Goal: Find specific page/section: Find specific page/section

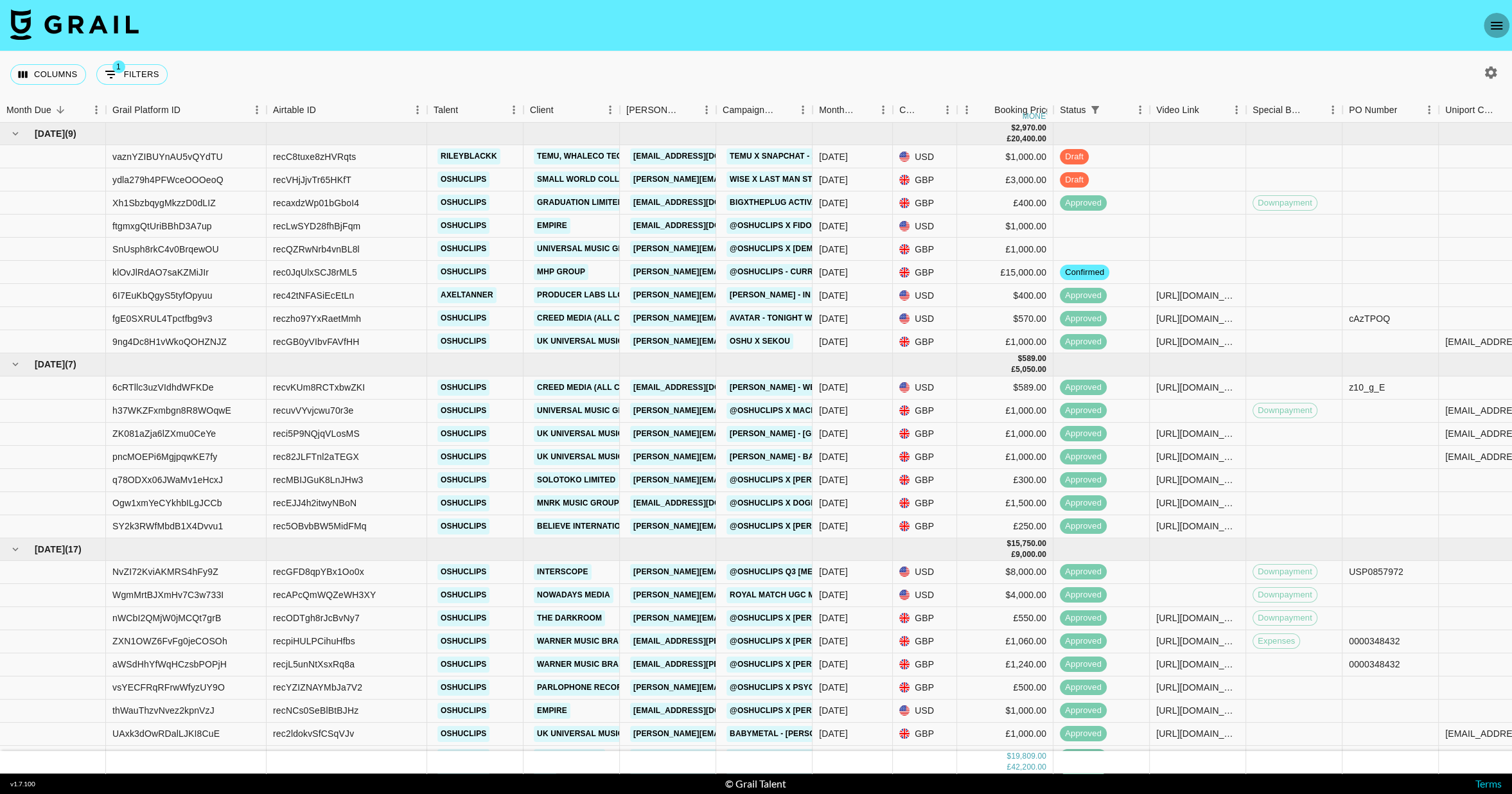
click at [1499, 28] on icon "open drawer" at bounding box center [1496, 25] width 15 height 15
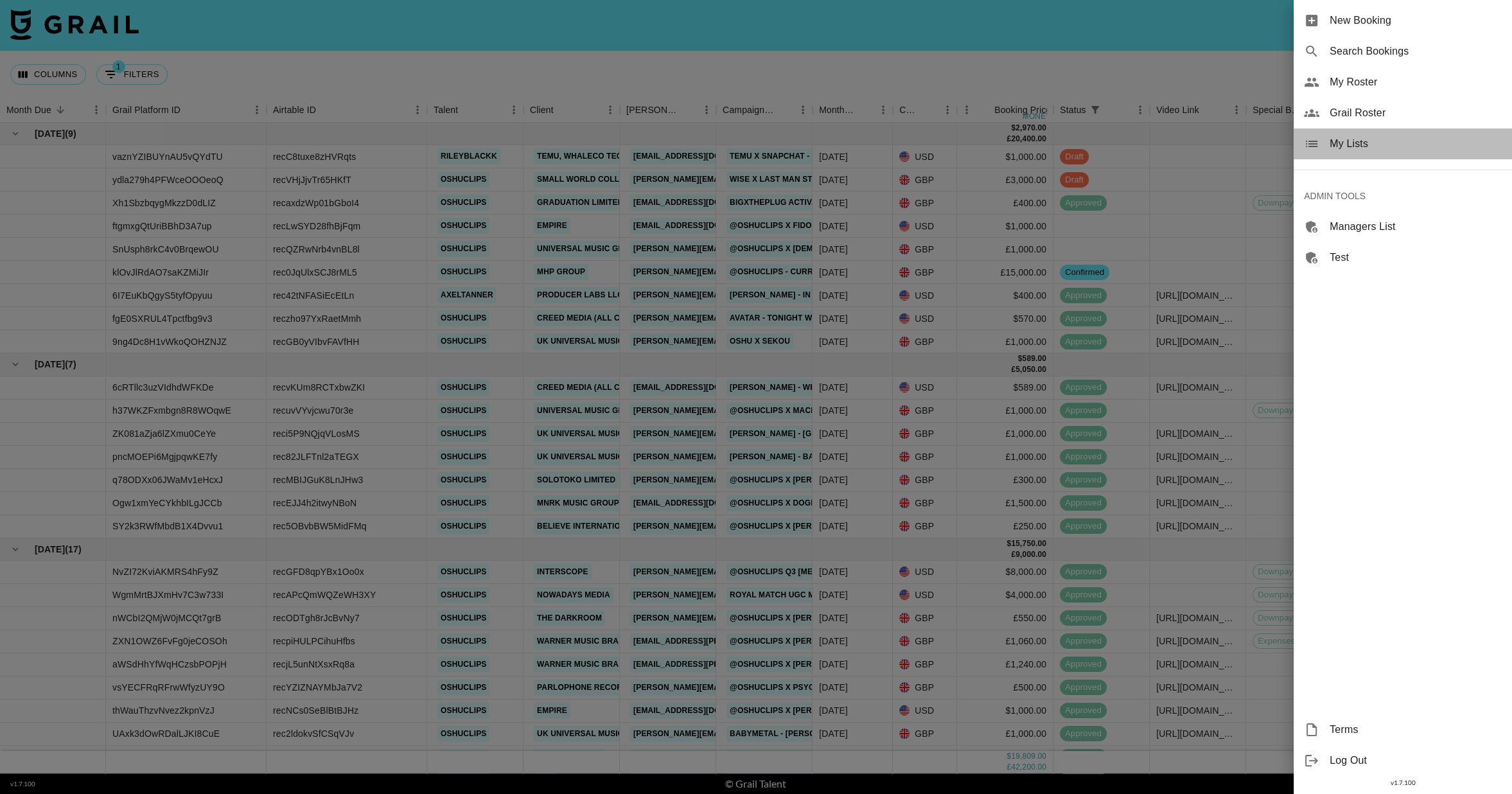
click at [1375, 146] on span "My Lists" at bounding box center [1416, 144] width 172 height 15
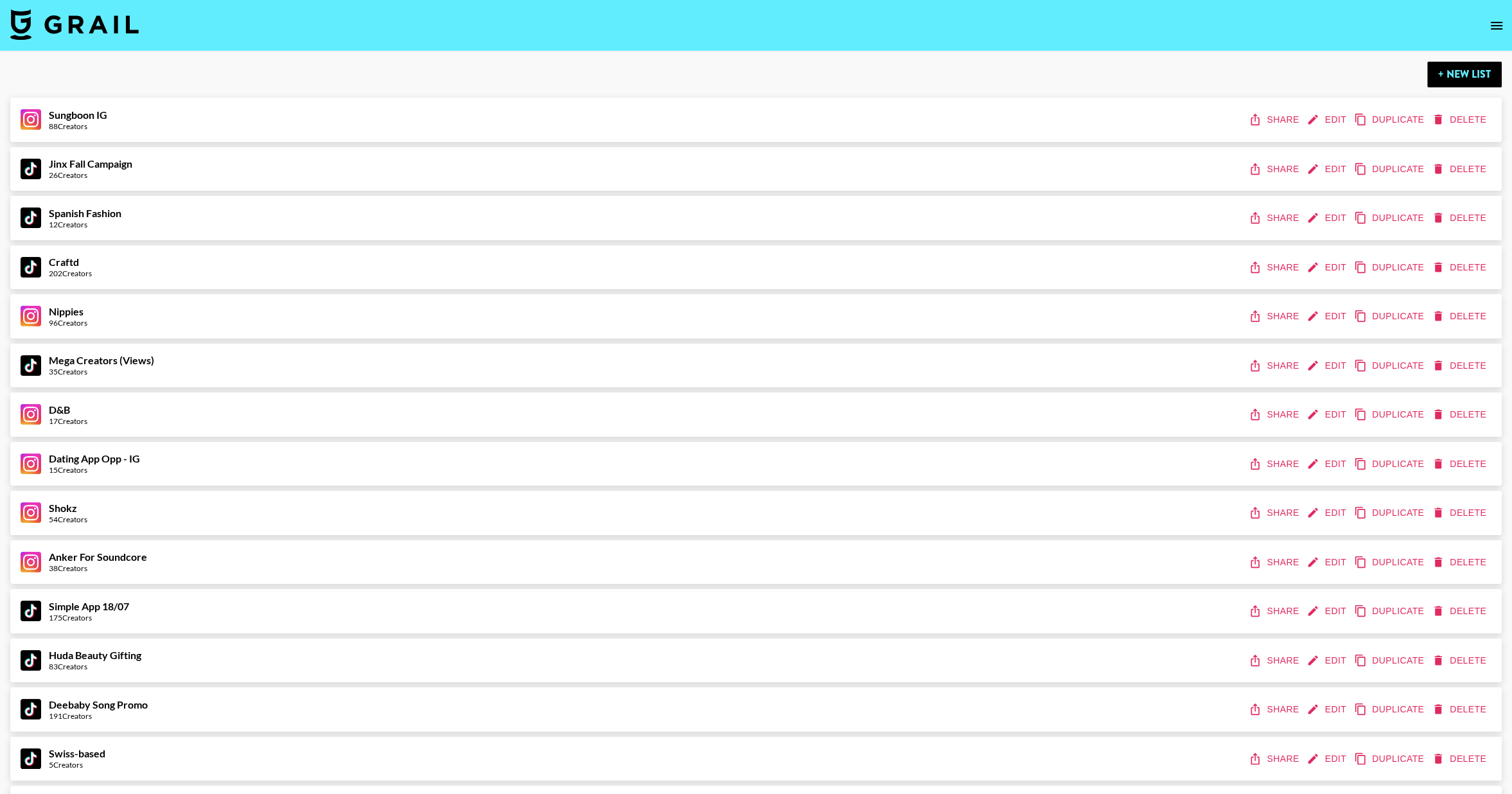
click at [1503, 29] on icon "open drawer" at bounding box center [1496, 25] width 15 height 15
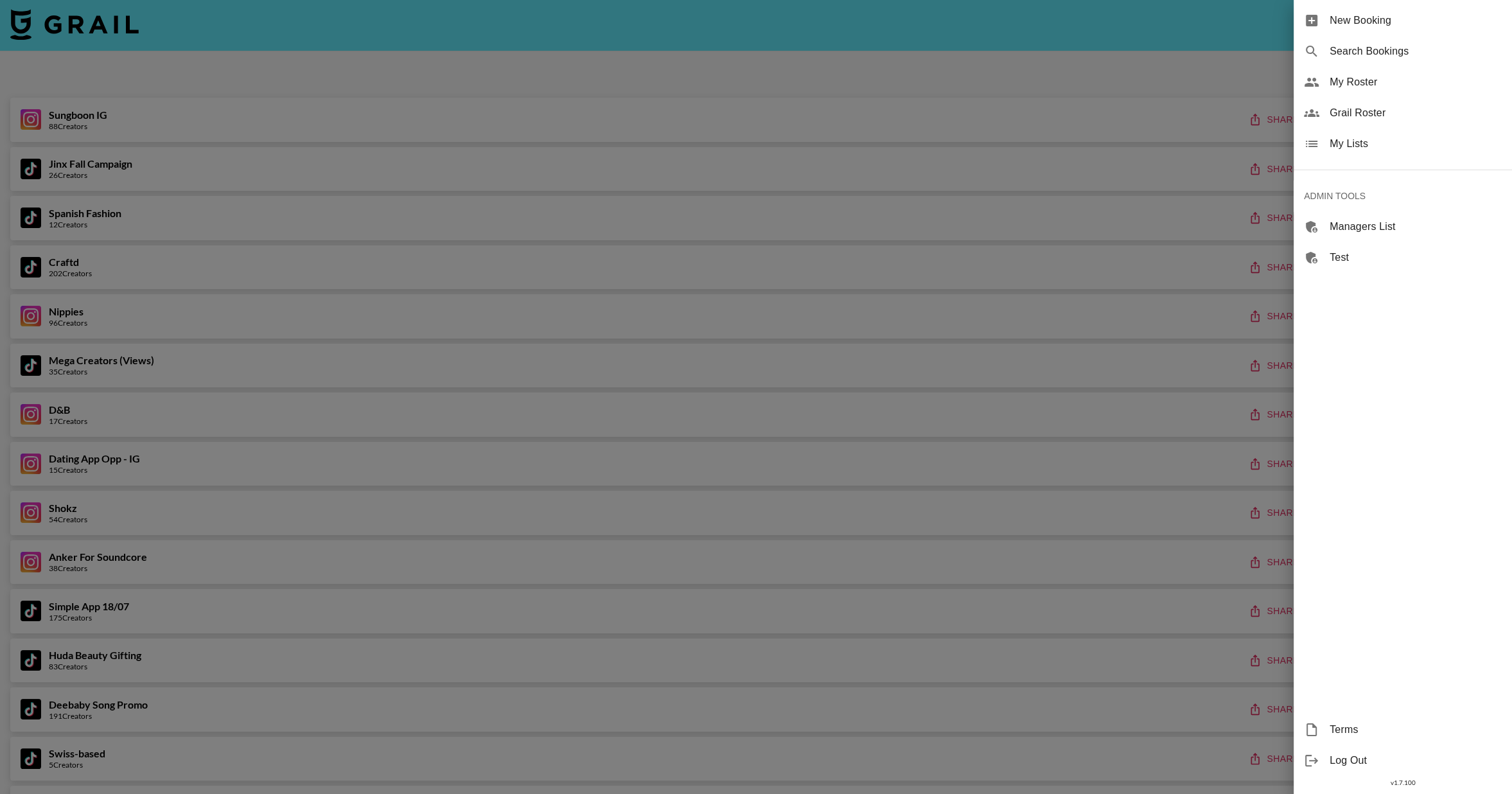
click at [1384, 115] on span "Grail Roster" at bounding box center [1416, 113] width 172 height 15
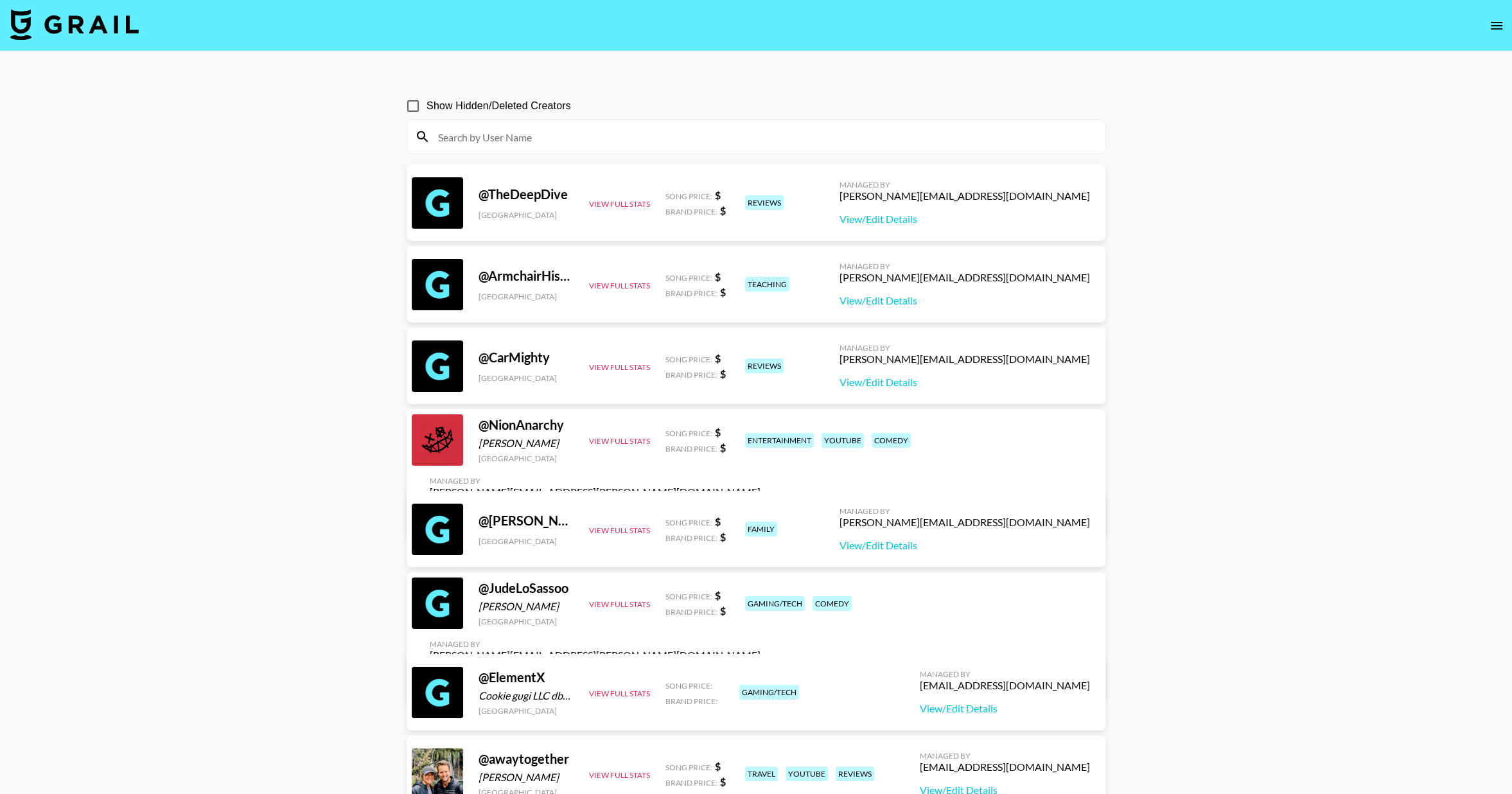
click at [489, 135] on input at bounding box center [764, 136] width 667 height 20
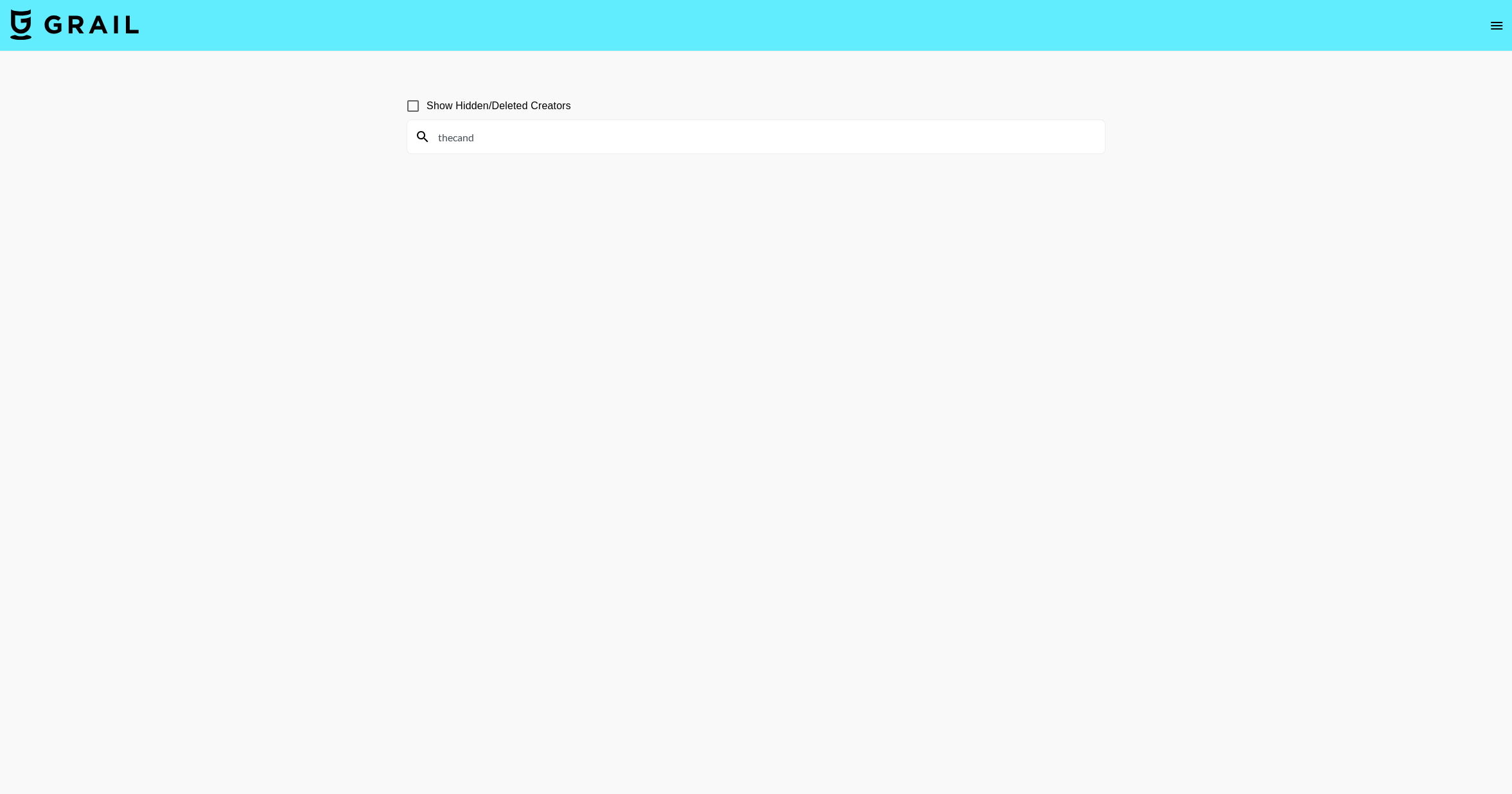
type input "thecand"
click at [517, 144] on input "thecand" at bounding box center [764, 136] width 667 height 20
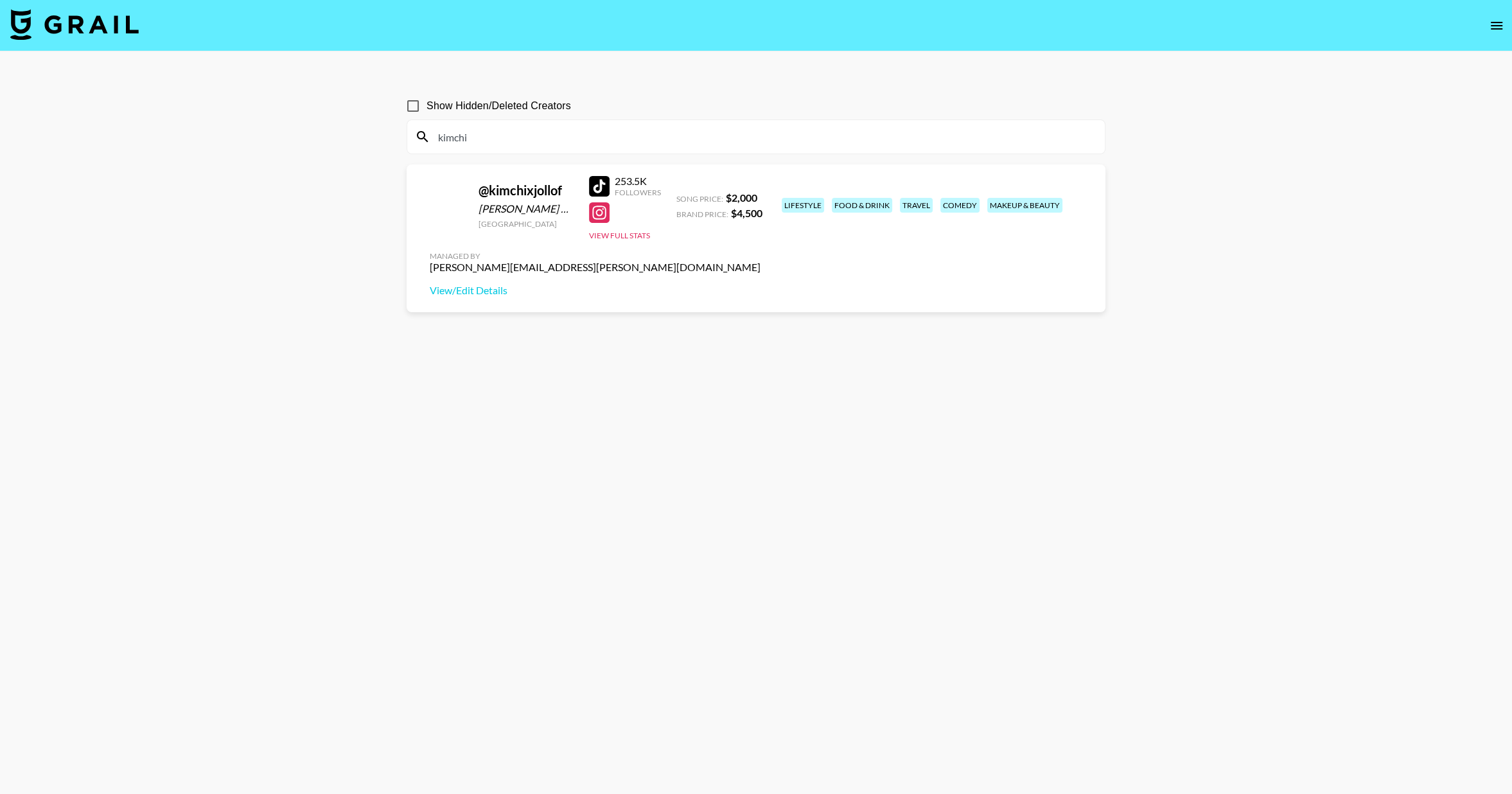
type input "kimchi"
click at [499, 148] on div "kimchi" at bounding box center [756, 137] width 698 height 34
click at [499, 142] on input "kimchi" at bounding box center [764, 136] width 667 height 20
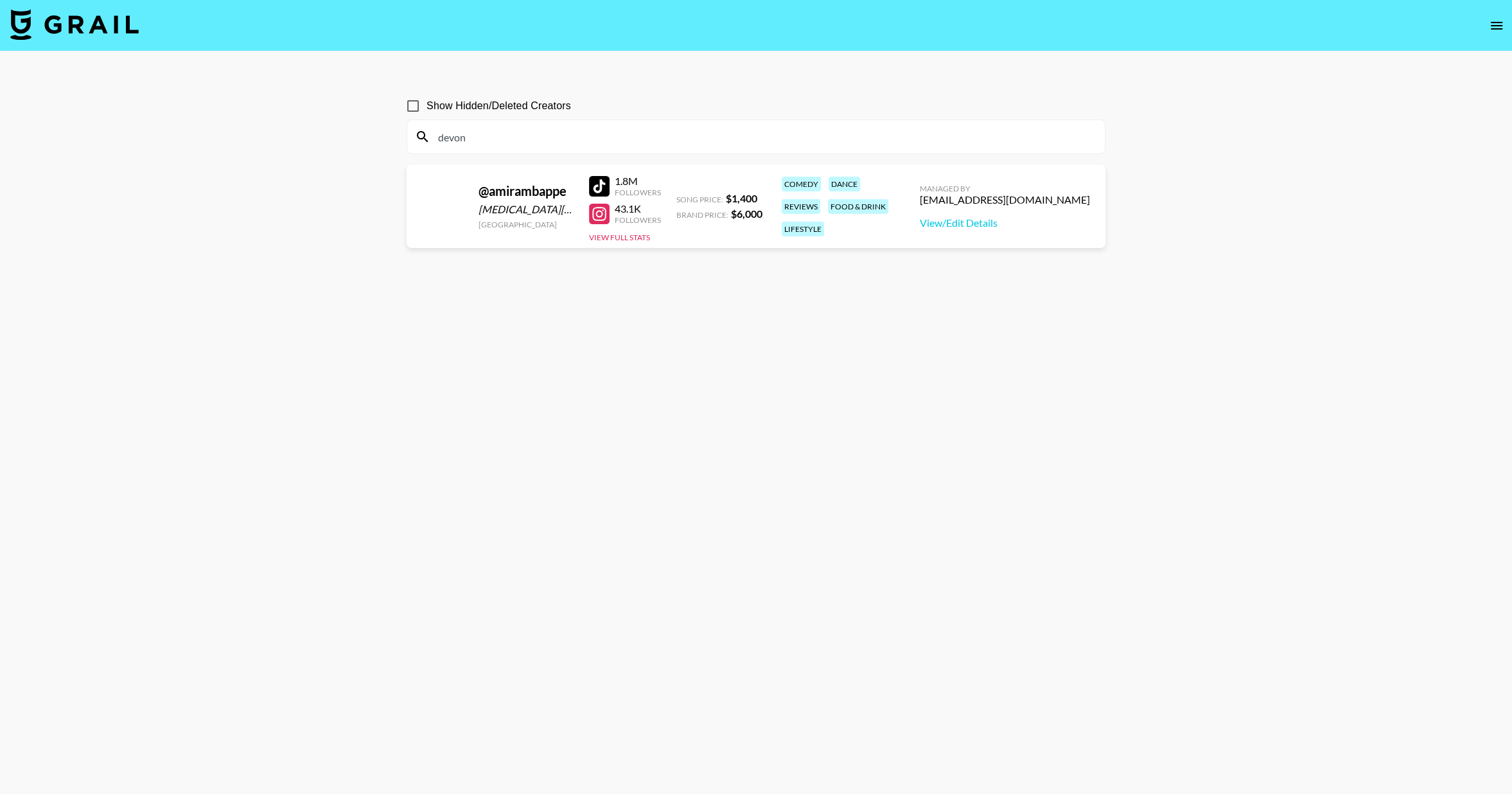
type input "devon"
click at [471, 129] on input "devon" at bounding box center [764, 136] width 667 height 20
click at [470, 129] on input "devon" at bounding box center [764, 136] width 667 height 20
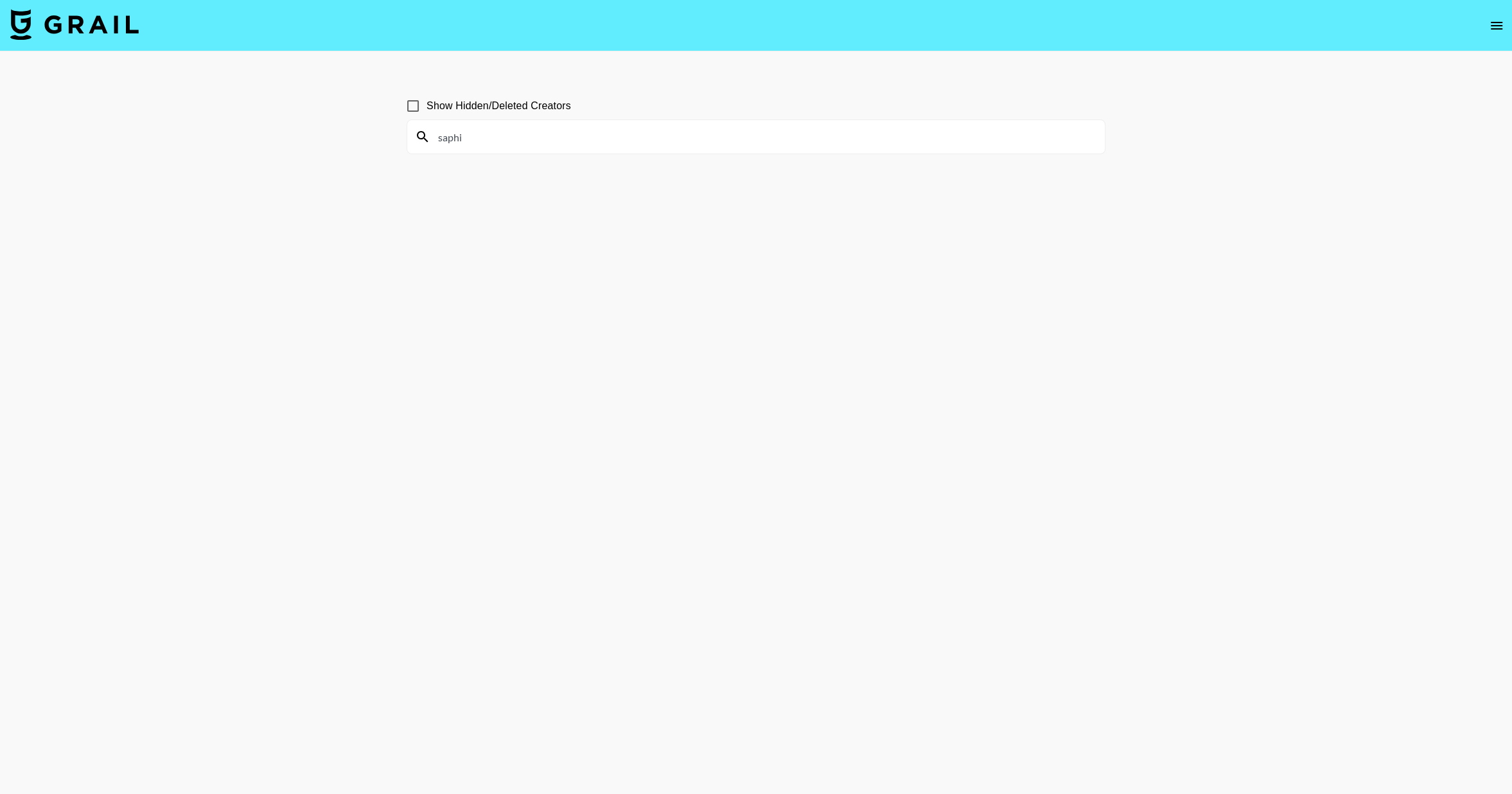
type input "saphi"
click at [418, 111] on input "Show Hidden/Deleted Creators" at bounding box center [413, 106] width 27 height 27
checkbox input "false"
click at [501, 139] on input "saphi" at bounding box center [764, 136] width 667 height 20
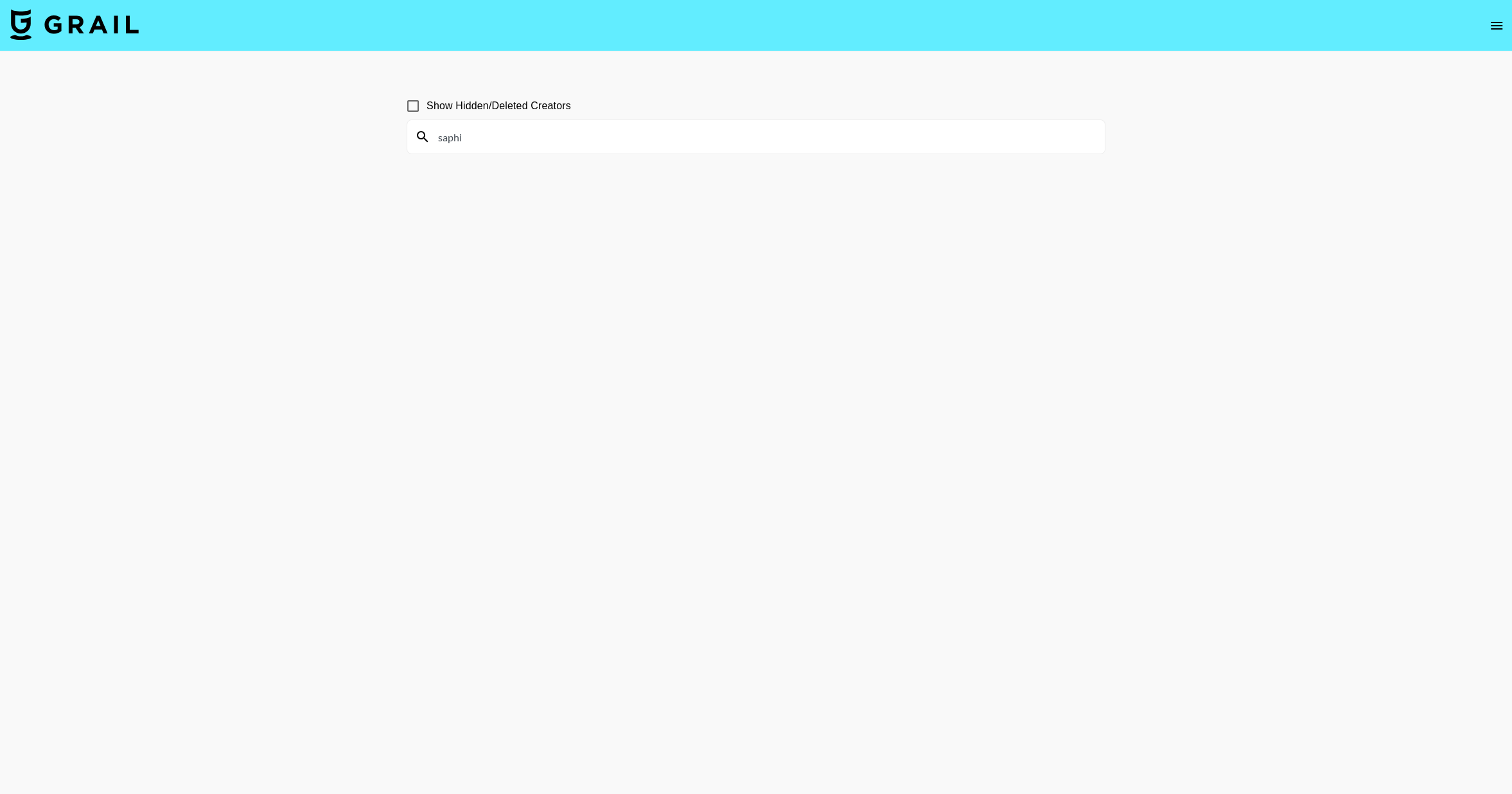
click at [501, 139] on input "saphi" at bounding box center [764, 136] width 667 height 20
click at [488, 137] on input "saphi" at bounding box center [764, 136] width 667 height 20
click at [488, 138] on input "saphi" at bounding box center [764, 136] width 667 height 20
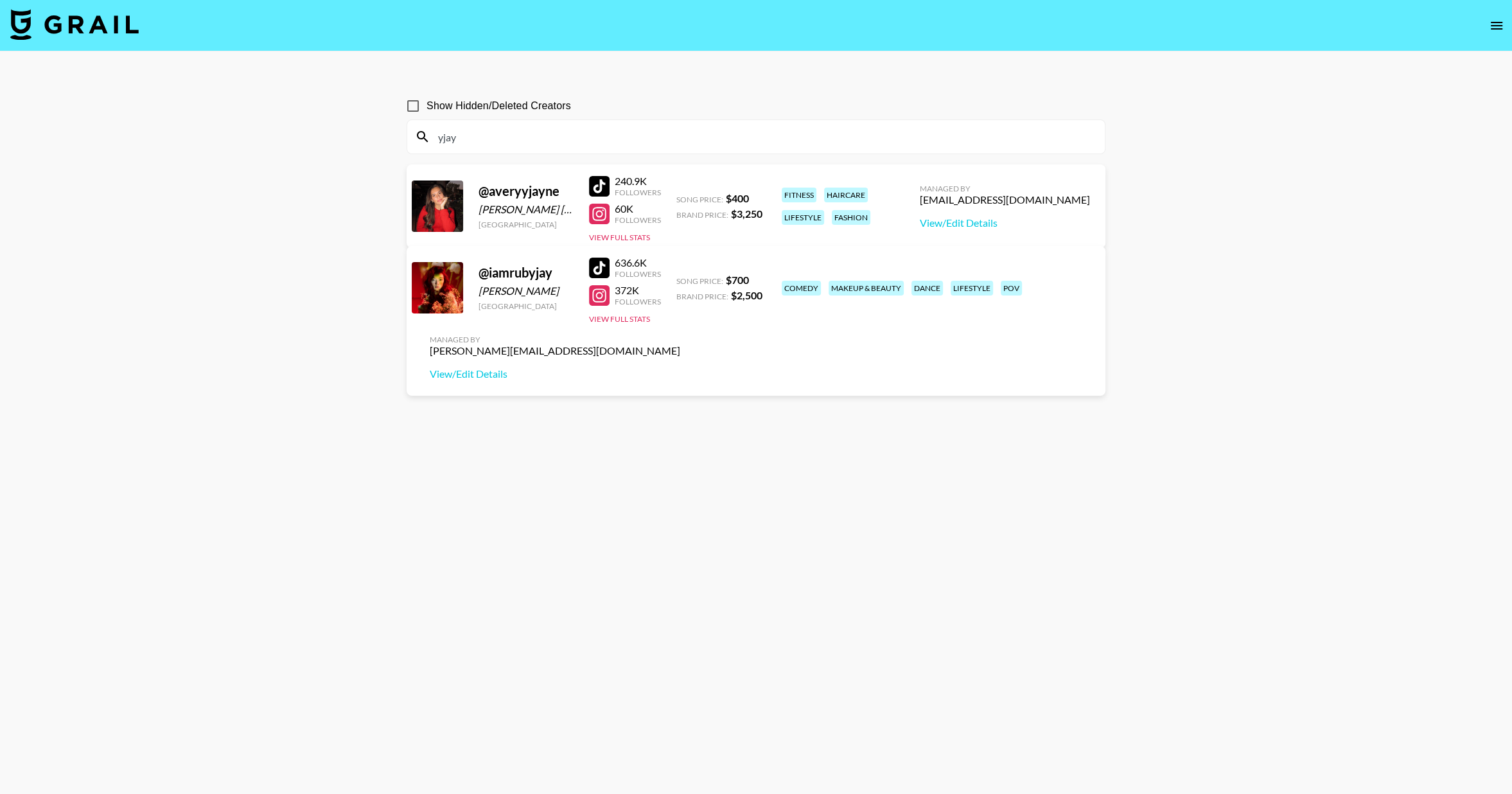
type input "yjay"
click at [473, 136] on input "yjay" at bounding box center [764, 136] width 667 height 20
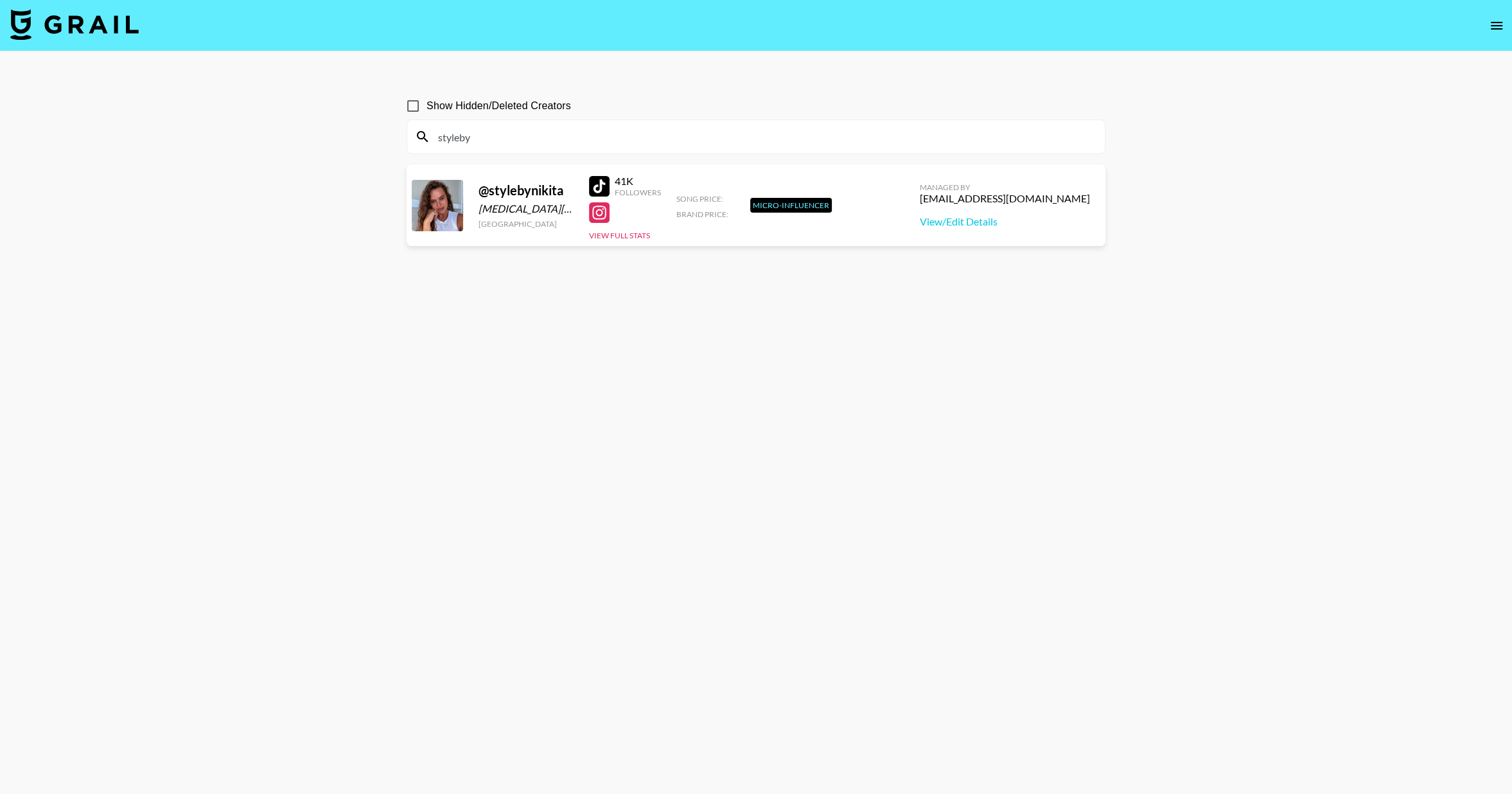
type input "styleby"
click at [415, 98] on input "Show Hidden/Deleted Creators" at bounding box center [413, 106] width 27 height 27
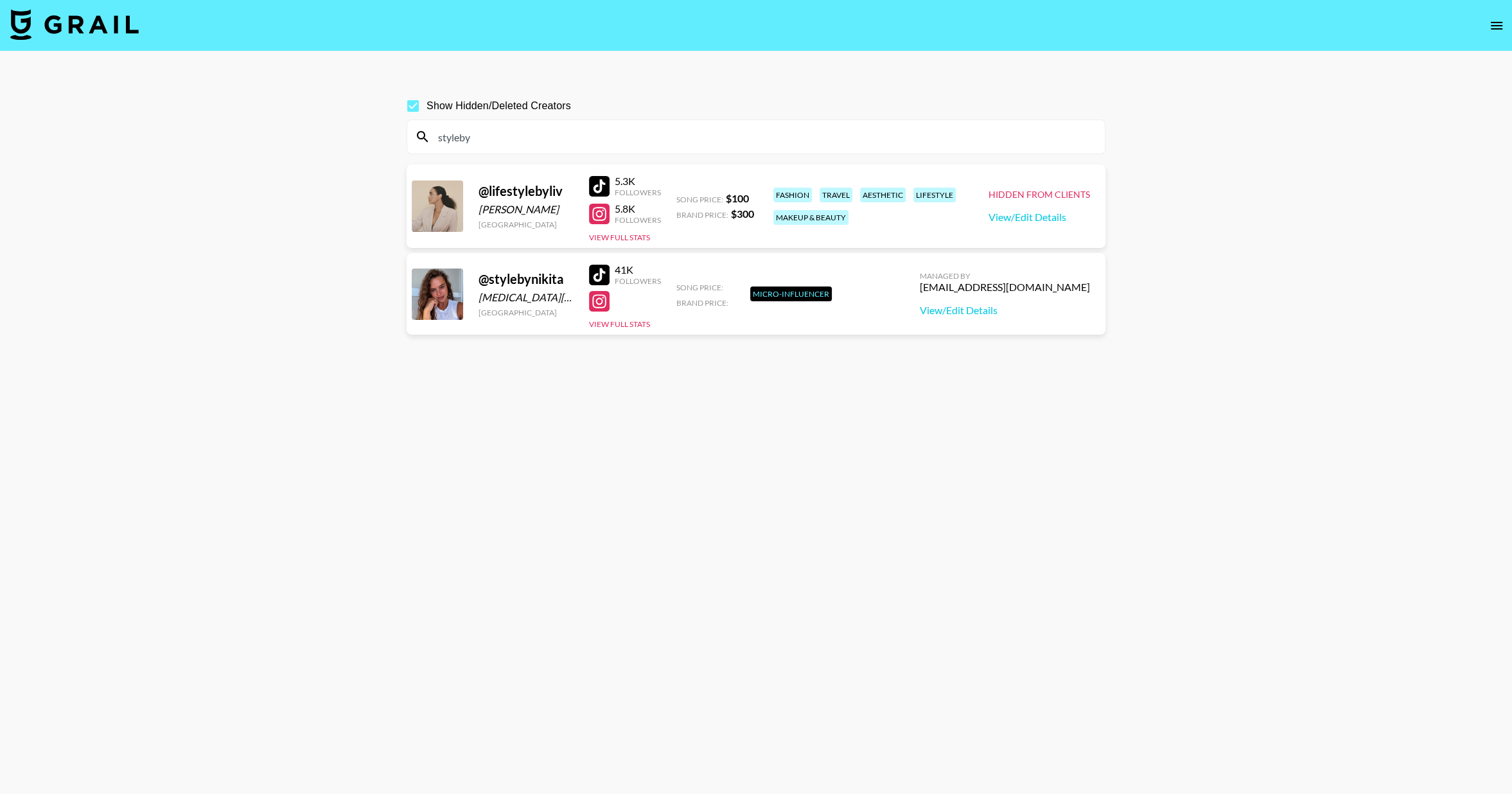
click at [416, 98] on input "Show Hidden/Deleted Creators" at bounding box center [413, 106] width 27 height 27
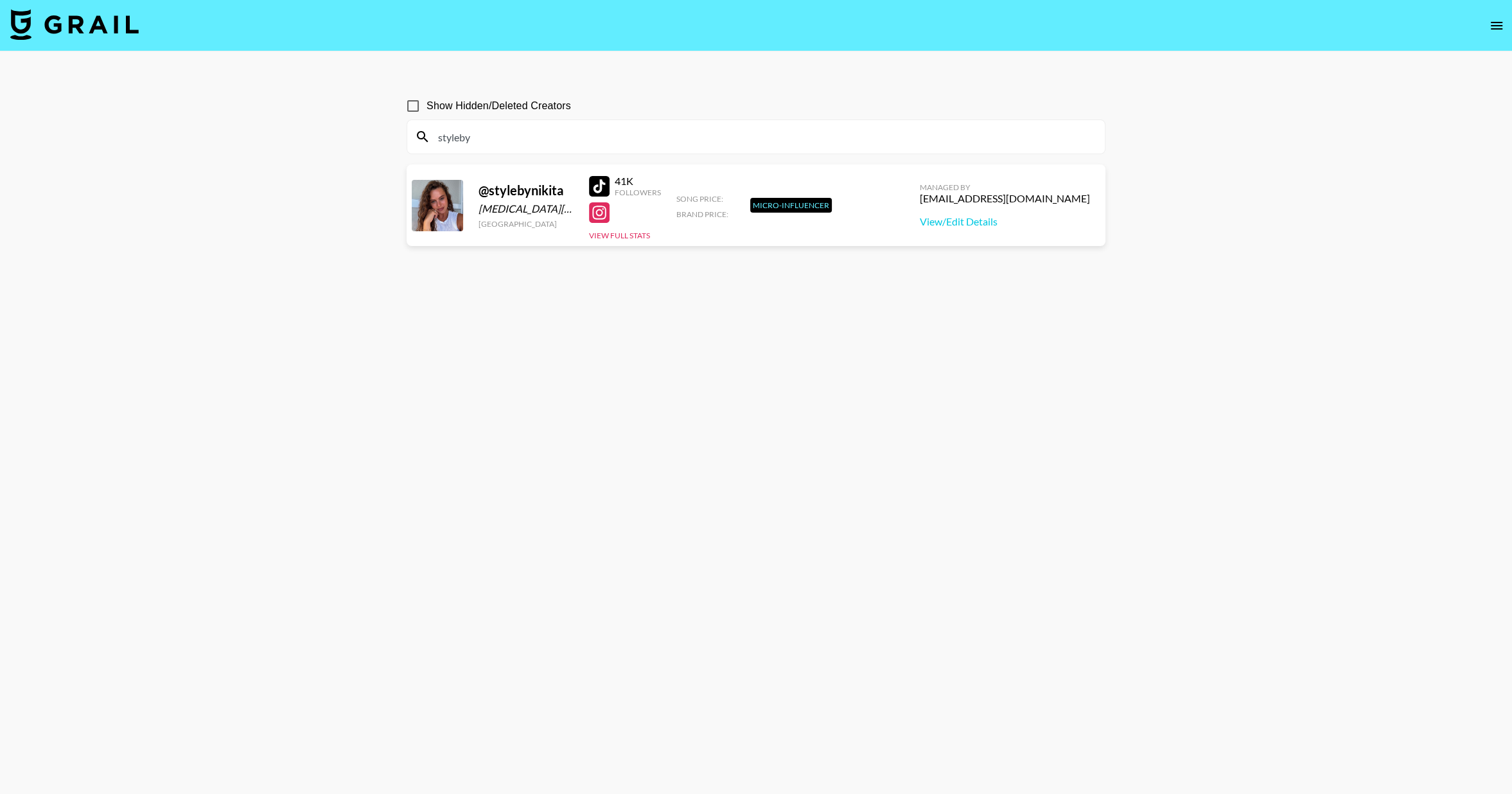
click at [415, 98] on input "Show Hidden/Deleted Creators" at bounding box center [413, 106] width 27 height 27
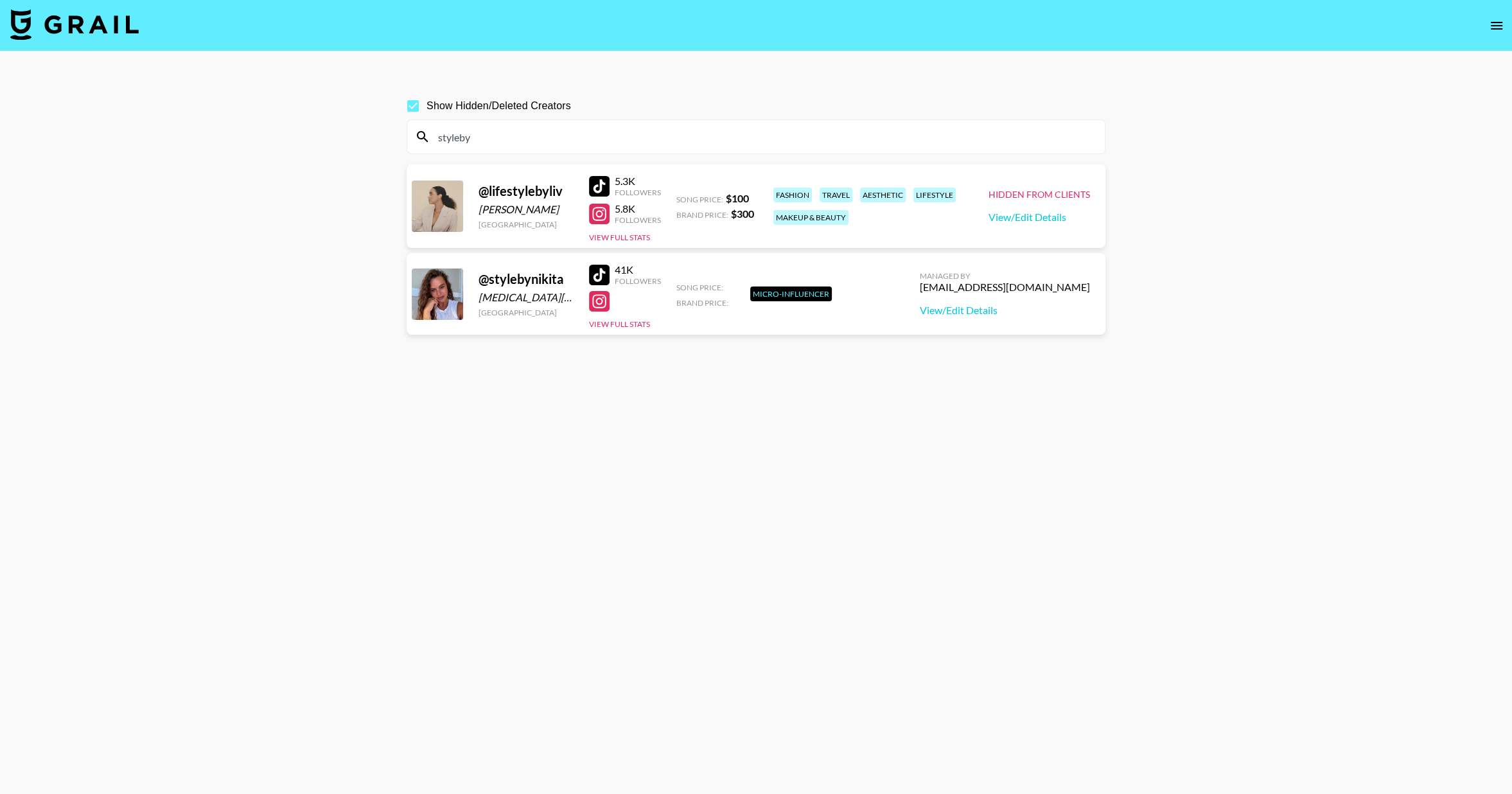
click at [416, 98] on input "Show Hidden/Deleted Creators" at bounding box center [413, 106] width 27 height 27
checkbox input "false"
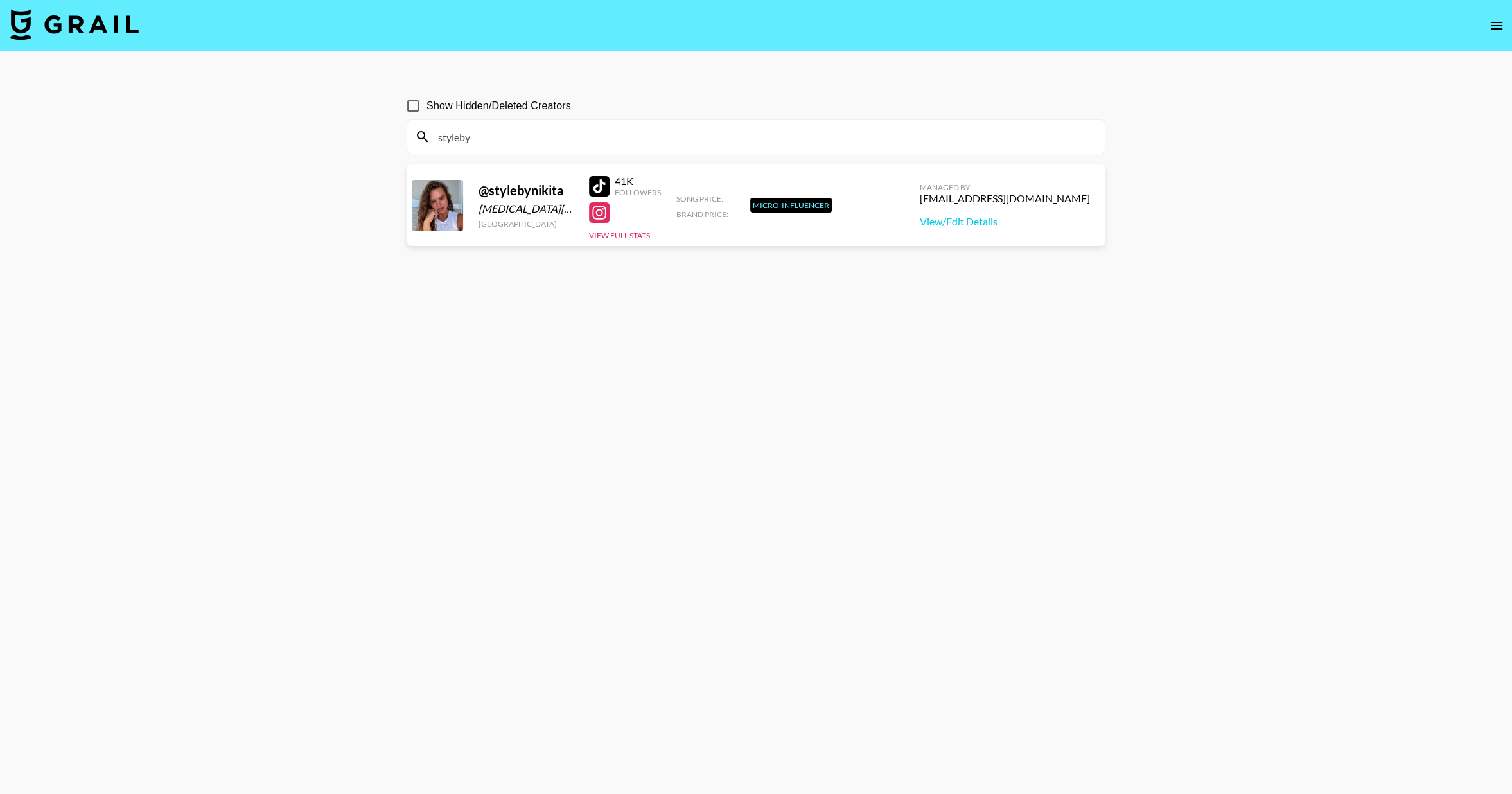
click at [493, 130] on input "styleby" at bounding box center [764, 136] width 667 height 20
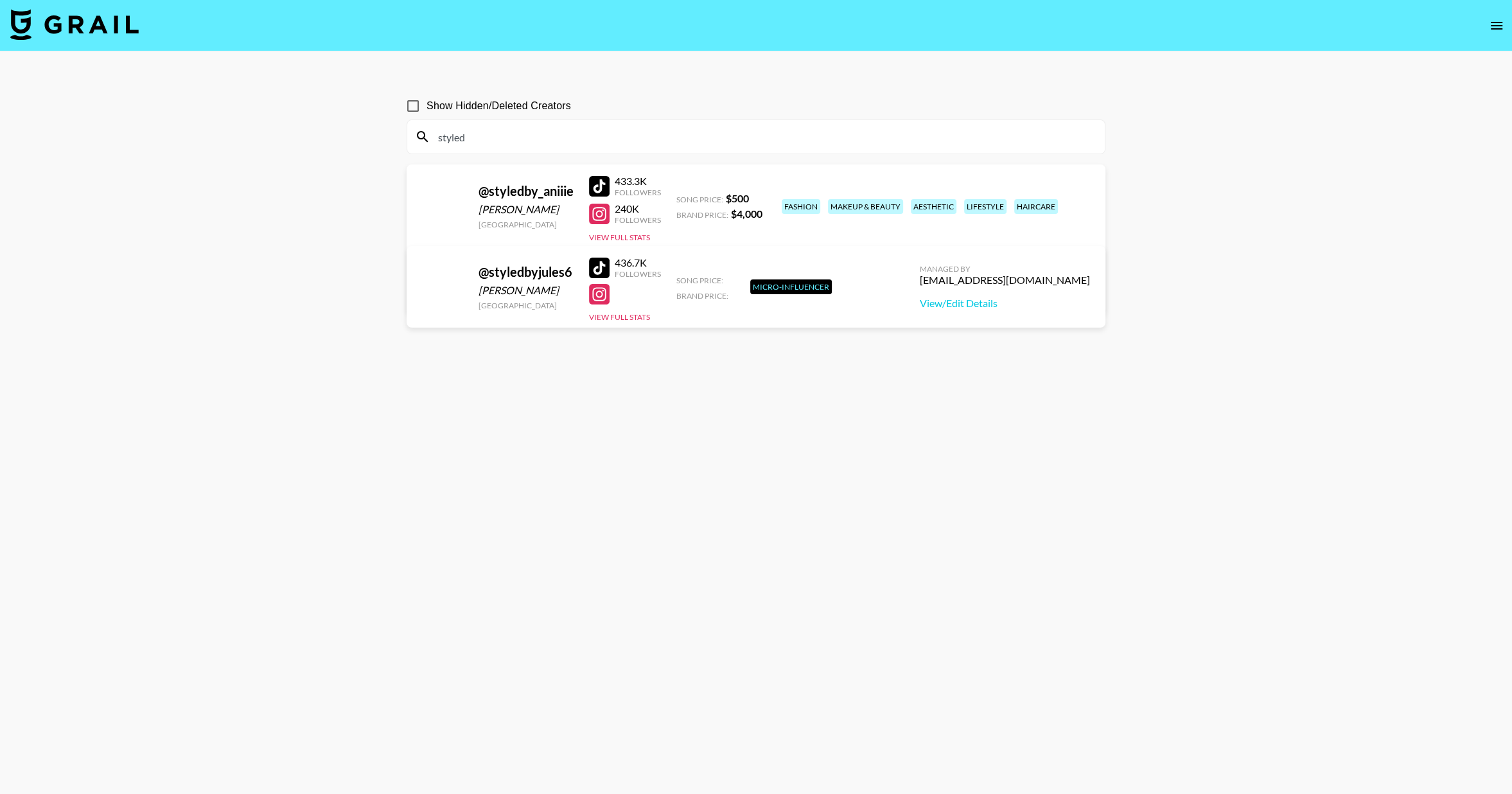
type input "styled"
click at [83, 20] on img at bounding box center [74, 24] width 128 height 31
